Goal: Navigation & Orientation: Go to known website

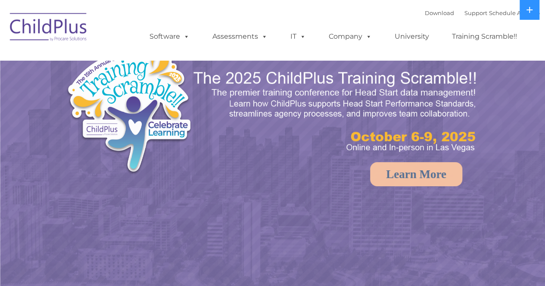
select select "MEDIUM"
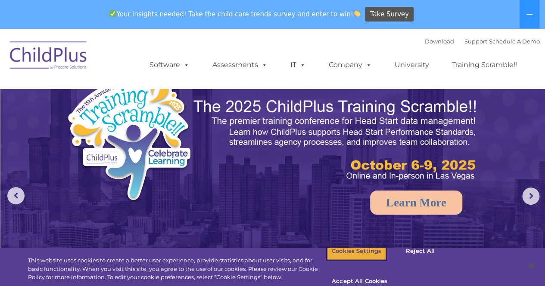
click at [364, 261] on button "Cookies Settings" at bounding box center [356, 252] width 59 height 18
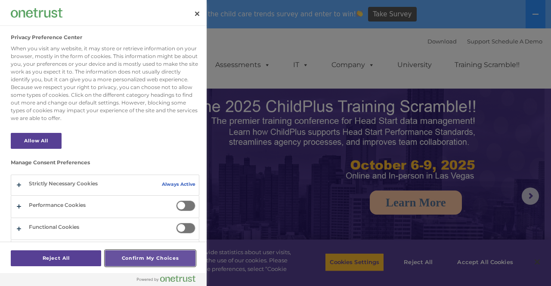
click at [137, 258] on button "Confirm My Choices" at bounding box center [150, 259] width 90 height 16
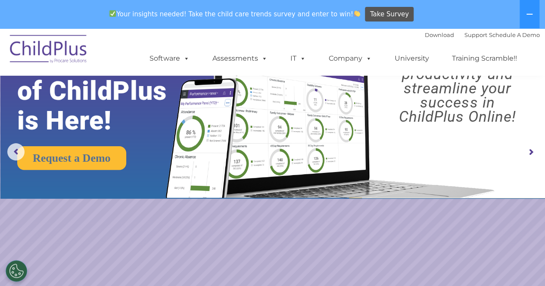
scroll to position [45, 0]
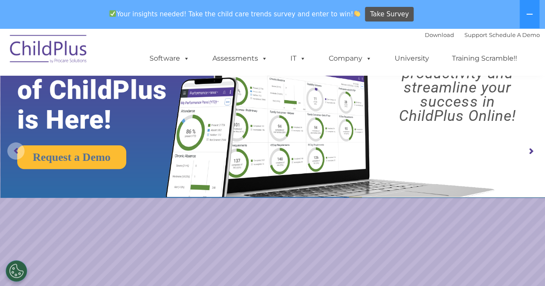
click at [13, 158] on rs-arrow at bounding box center [15, 151] width 17 height 17
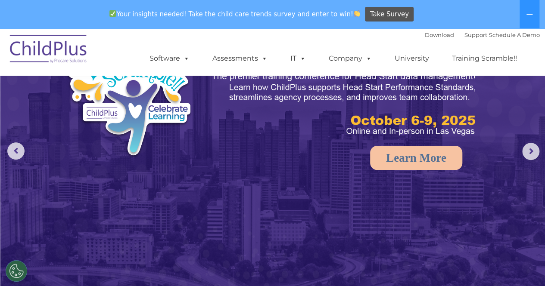
scroll to position [0, 0]
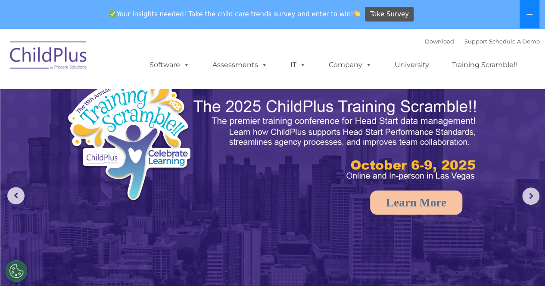
click at [528, 20] on button at bounding box center [530, 14] width 20 height 28
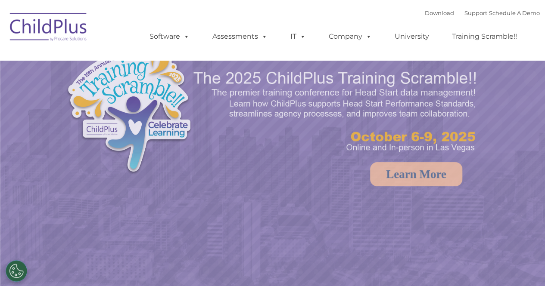
select select "MEDIUM"
